Goal: Task Accomplishment & Management: Manage account settings

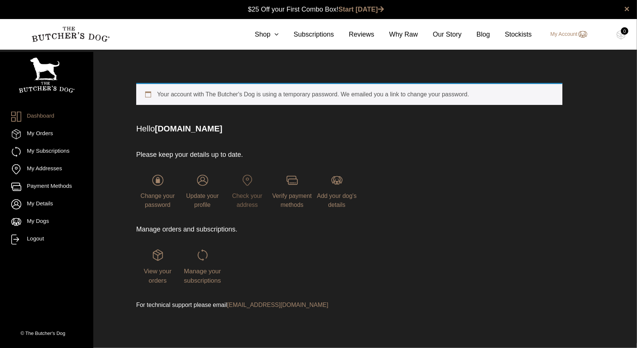
click at [243, 181] on img at bounding box center [247, 180] width 11 height 11
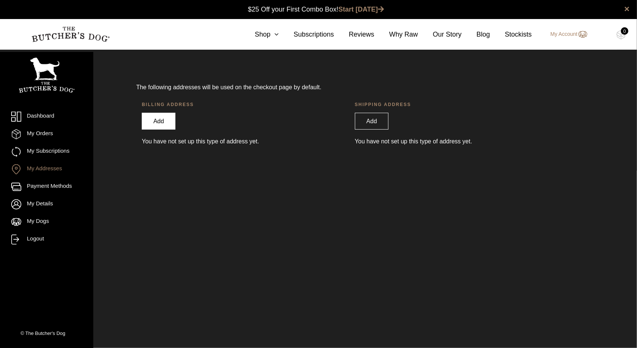
click at [165, 121] on link "Add" at bounding box center [159, 121] width 34 height 17
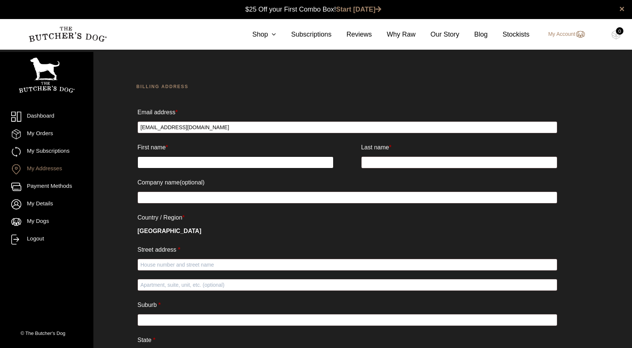
click at [217, 166] on input "First name *" at bounding box center [235, 162] width 196 height 12
type input "Ruihua"
type input "Zhang"
type input "73 Porters Road"
type input "Kenthurst"
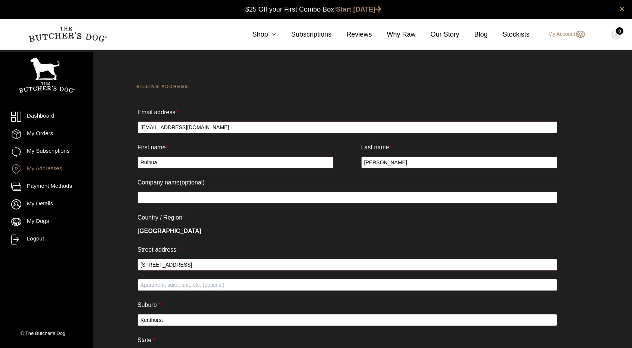
select select "NSW"
type input "2156"
click at [188, 200] on input "Company name (optional)" at bounding box center [347, 198] width 420 height 12
type input "77Paws"
type input "0405604058"
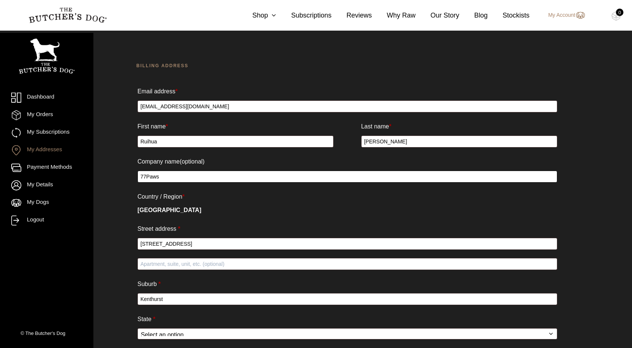
scroll to position [69, 0]
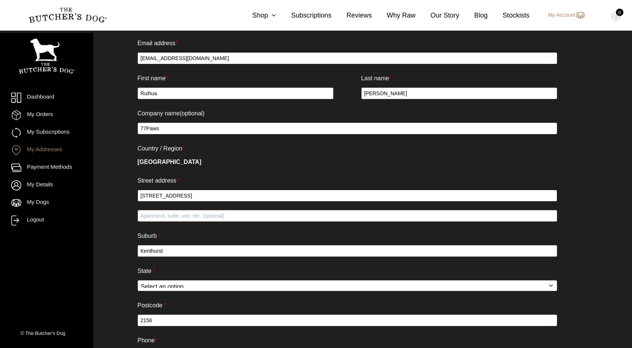
drag, startPoint x: 188, startPoint y: 200, endPoint x: 119, endPoint y: 190, distance: 69.4
click at [119, 190] on div "Billing address Email address * info@77paws.com.au First name * Ruihua Last nam…" at bounding box center [347, 206] width 497 height 422
type input "37/16-18 Wassell St"
drag, startPoint x: 173, startPoint y: 255, endPoint x: 103, endPoint y: 254, distance: 70.2
click at [103, 254] on div "Billing address Email address * info@77paws.com.au First name * Ruihua Last nam…" at bounding box center [347, 206] width 497 height 422
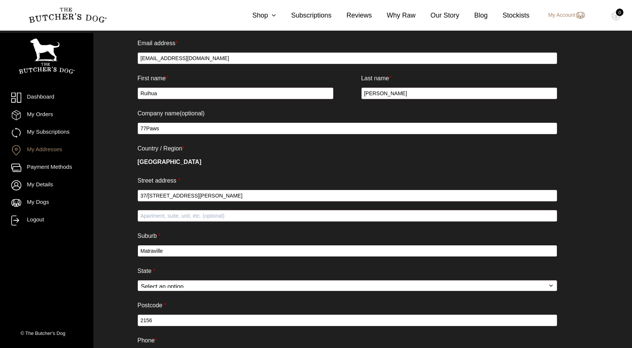
scroll to position [144, 0]
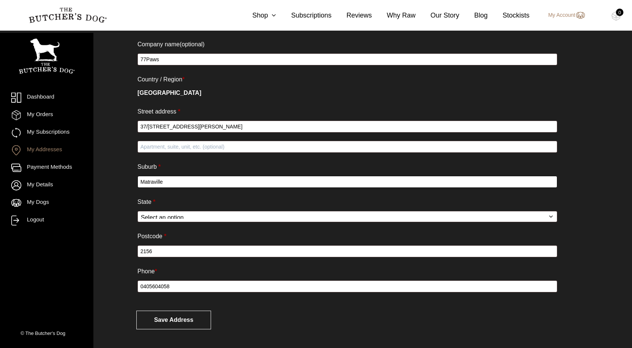
type input "Matraville"
drag, startPoint x: 166, startPoint y: 249, endPoint x: 124, endPoint y: 247, distance: 42.3
click at [124, 247] on div "Billing address Email address * info@77paws.com.au First name * Ruihua Last nam…" at bounding box center [347, 137] width 497 height 422
type input "2036"
click at [173, 318] on button "Save address" at bounding box center [173, 320] width 75 height 19
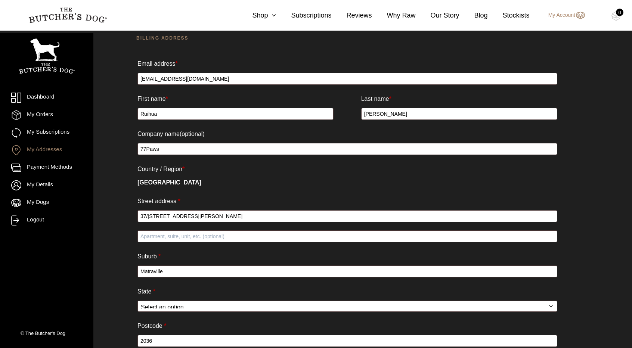
scroll to position [32, 0]
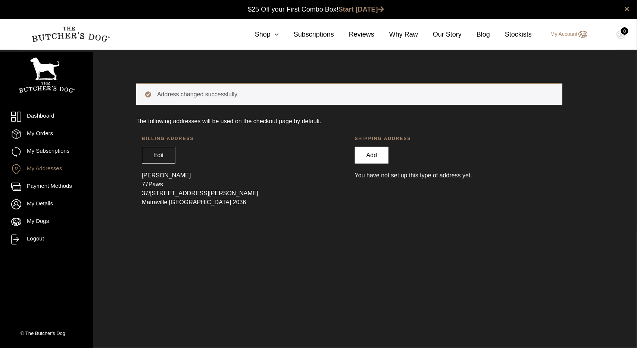
click at [377, 153] on link "Add" at bounding box center [372, 155] width 34 height 17
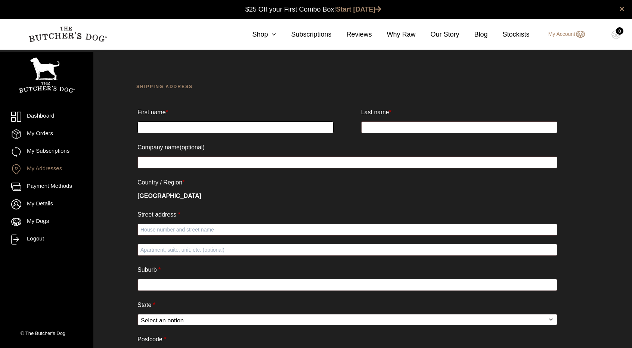
click at [199, 130] on input "First name *" at bounding box center [235, 127] width 196 height 12
type input "Jack"
type input "Wang"
type input "77Paws"
type input "Unit110/14 Loyalty Road"
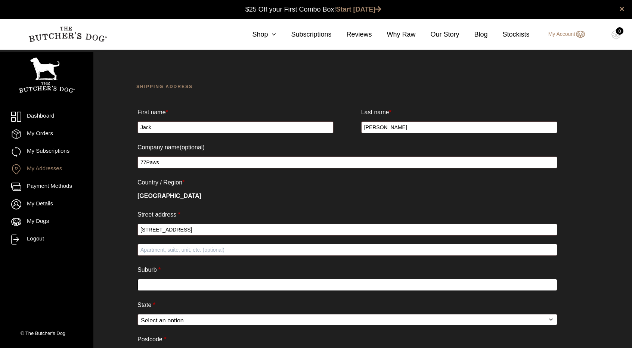
type input "North Rocks"
select select "NSW"
type input "2151"
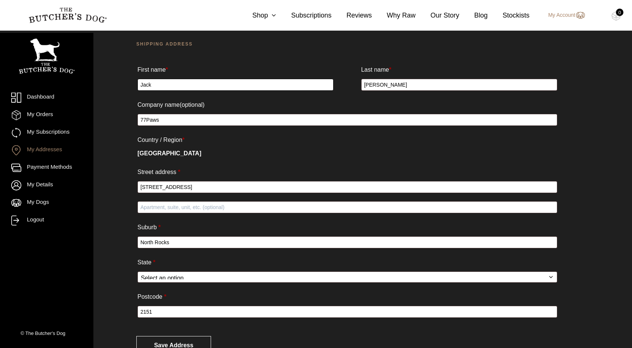
scroll to position [72, 0]
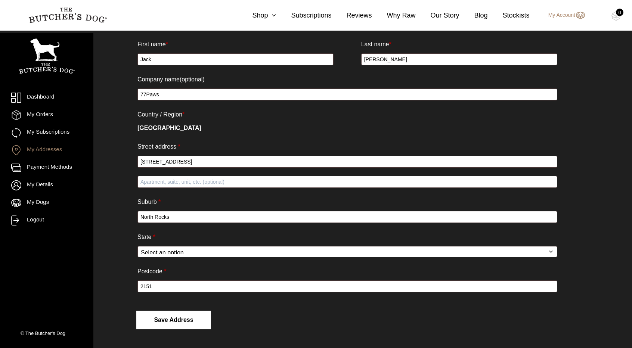
click at [174, 315] on button "Save address" at bounding box center [173, 320] width 75 height 19
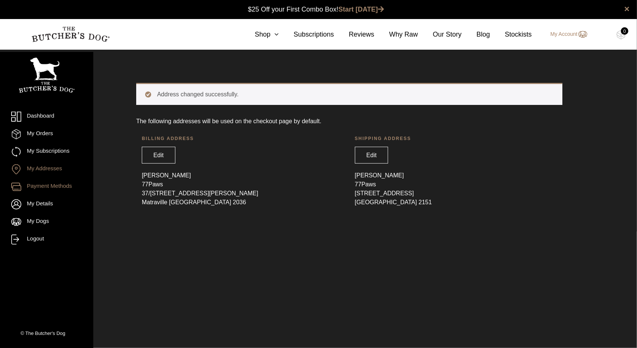
click at [47, 187] on link "Payment Methods" at bounding box center [46, 187] width 71 height 10
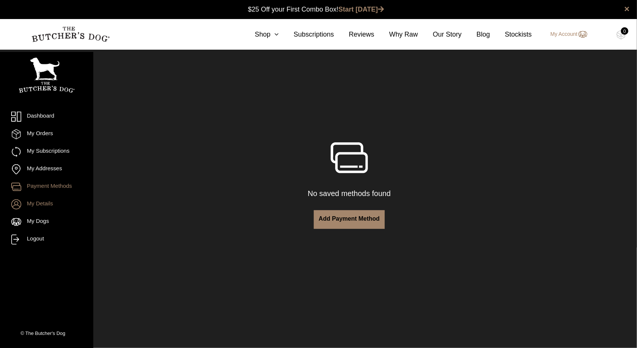
click at [60, 203] on link "My Details" at bounding box center [46, 204] width 71 height 10
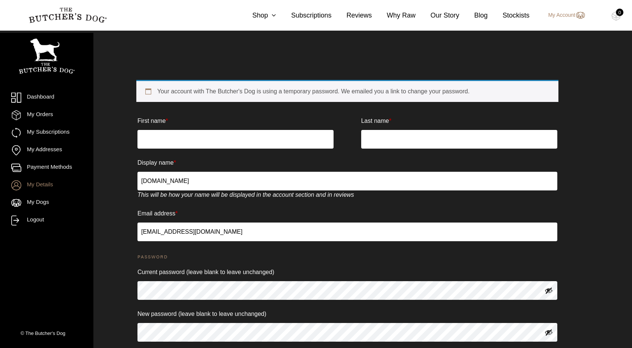
scroll to position [4, 0]
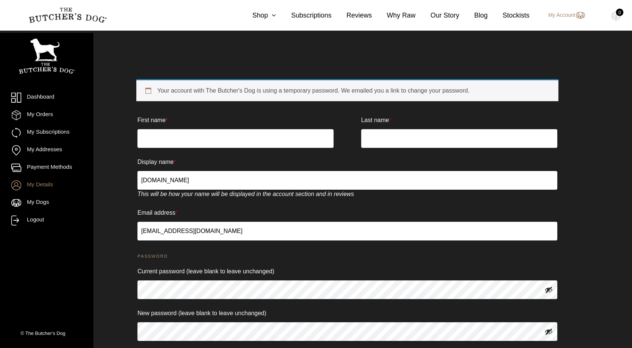
click at [178, 138] on input "First name *" at bounding box center [235, 138] width 196 height 19
type input "77PAWS"
click at [124, 164] on div "Your account with The Butcher's Dog is using a temporary password. We emailed y…" at bounding box center [347, 247] width 497 height 374
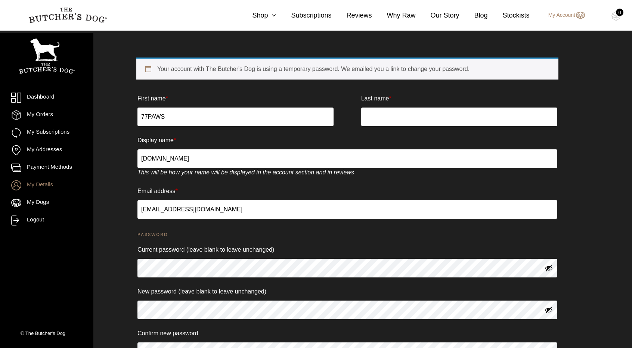
scroll to position [25, 0]
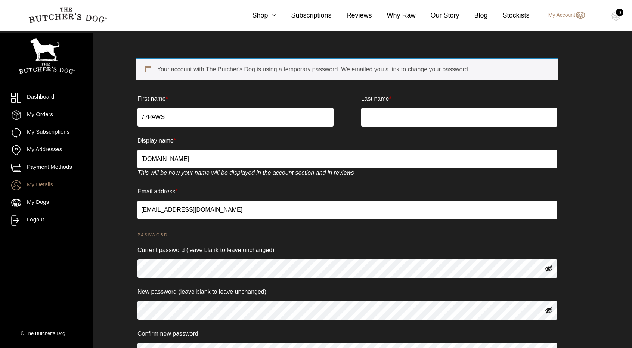
drag, startPoint x: 205, startPoint y: 159, endPoint x: 124, endPoint y: 156, distance: 80.7
click at [124, 156] on div "Your account with The Butcher's Dog is using a temporary password. We emailed y…" at bounding box center [347, 226] width 497 height 374
type input "77PAWS"
drag, startPoint x: 180, startPoint y: 120, endPoint x: 112, endPoint y: 116, distance: 68.1
click at [112, 116] on div "Your account with The Butcher's Dog is using a temporary password. We emailed y…" at bounding box center [347, 226] width 497 height 374
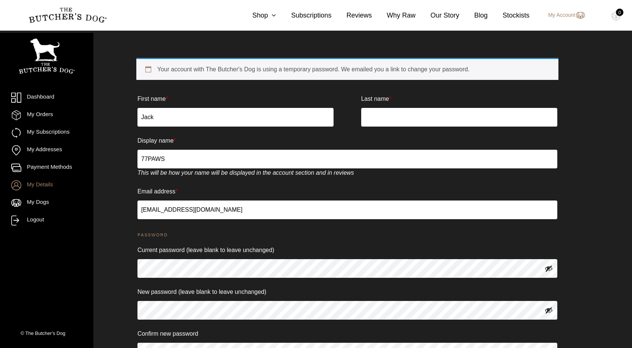
type input "Jack"
click at [377, 118] on input "Last name *" at bounding box center [459, 117] width 196 height 19
type input "Wang"
click at [113, 163] on div "Your account with The Butcher's Dog is using a temporary password. We emailed y…" at bounding box center [347, 226] width 497 height 374
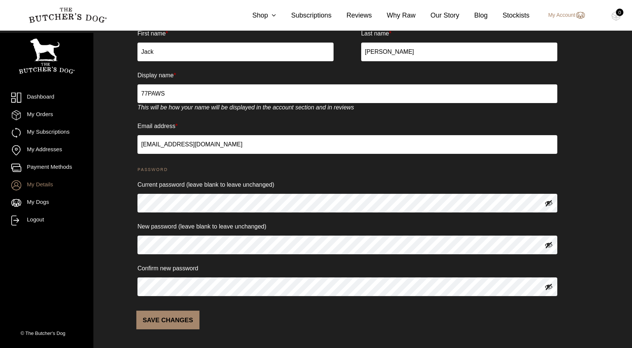
click at [172, 320] on button "Save changes" at bounding box center [167, 320] width 63 height 19
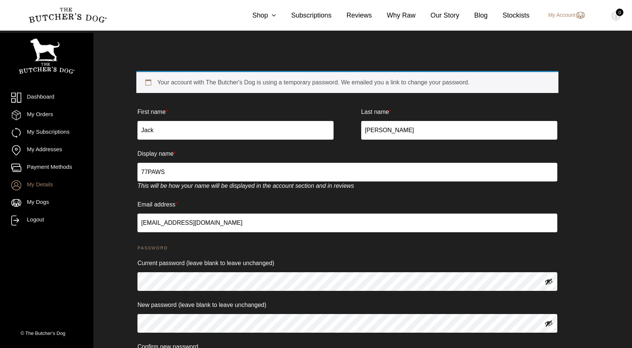
scroll to position [0, 0]
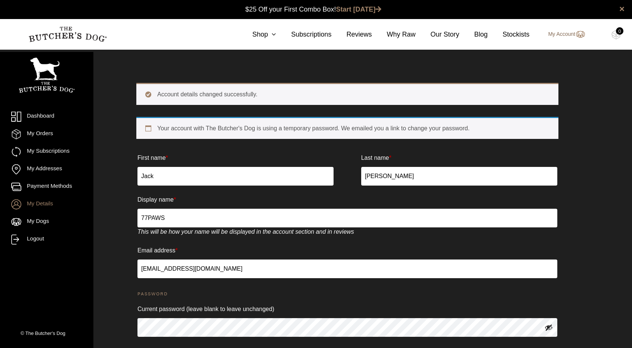
click at [566, 31] on link "My Account" at bounding box center [563, 34] width 44 height 9
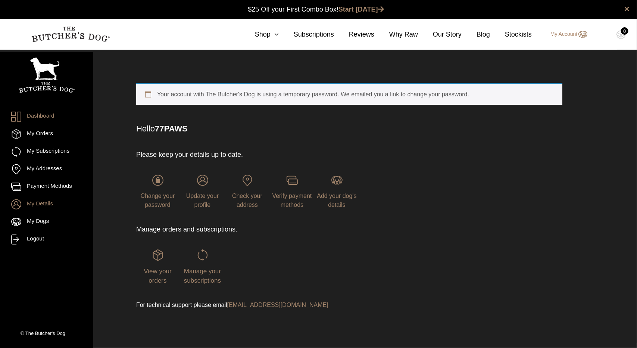
click at [43, 200] on link "My Details" at bounding box center [46, 204] width 71 height 10
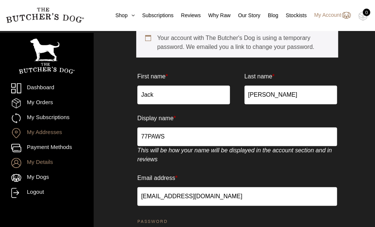
scroll to position [83, 0]
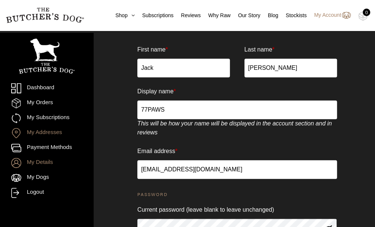
click at [50, 132] on link "My Addresses" at bounding box center [46, 133] width 71 height 10
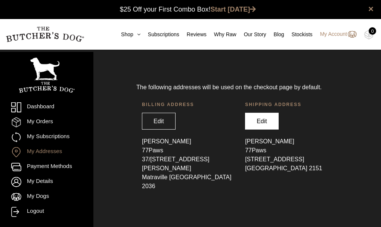
click at [258, 117] on link "Edit" at bounding box center [262, 121] width 34 height 17
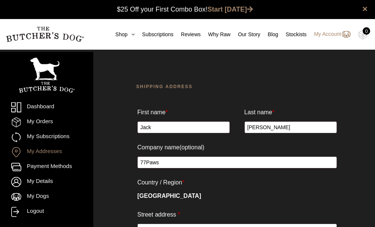
select select "NSW"
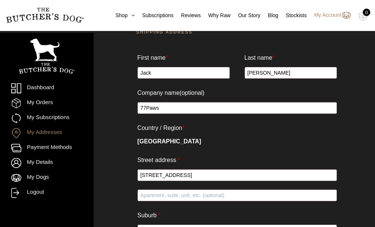
scroll to position [131, 0]
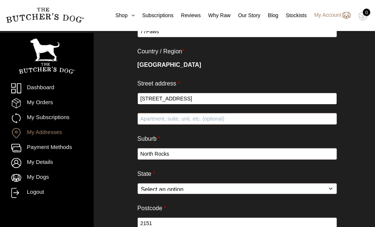
drag, startPoint x: 208, startPoint y: 101, endPoint x: 93, endPoint y: 96, distance: 115.8
click at [93, 96] on div "Dashboard My Orders My Subscriptions My Addresses Payment Methods My Details My…" at bounding box center [187, 109] width 375 height 352
type input "U37/[STREET_ADDRESS][PERSON_NAME]"
drag, startPoint x: 175, startPoint y: 158, endPoint x: 102, endPoint y: 149, distance: 73.4
click at [102, 149] on div "Shipping address First name * Jack Last name * Wang Company name (optional) 77P…" at bounding box center [237, 109] width 277 height 352
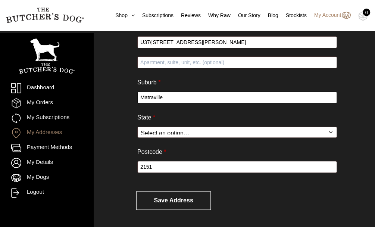
scroll to position [193, 0]
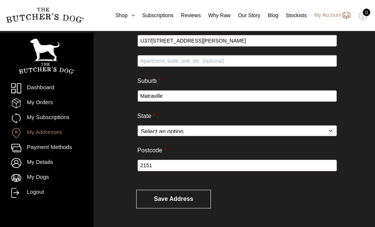
type input "Matraville"
drag, startPoint x: 156, startPoint y: 165, endPoint x: 116, endPoint y: 161, distance: 40.1
click at [116, 161] on div "Shipping address First name * Jack Last name * Wang Company name (optional) 77P…" at bounding box center [237, 51] width 277 height 352
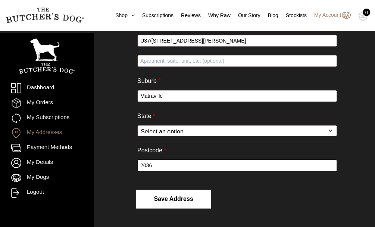
type input "2036"
click at [163, 196] on button "Save address" at bounding box center [173, 199] width 75 height 19
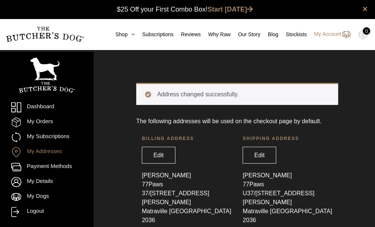
scroll to position [4, 0]
